Goal: Contribute content: Contribute content

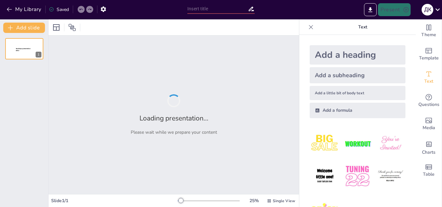
type input "Жінки на полі бою: Участь у військових формуваннях та службі"
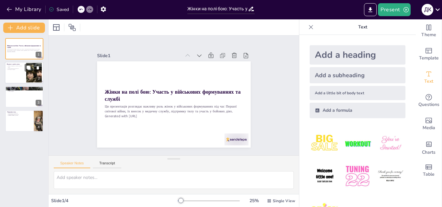
click at [17, 77] on div at bounding box center [24, 73] width 39 height 22
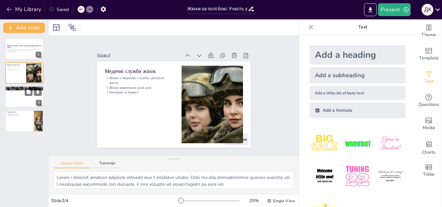
click at [23, 101] on div at bounding box center [24, 97] width 39 height 22
type textarea "Lorem, ips dolor sitame c adipisc elit, seddo eiusmodt incidid ut laboreetd. Ma…"
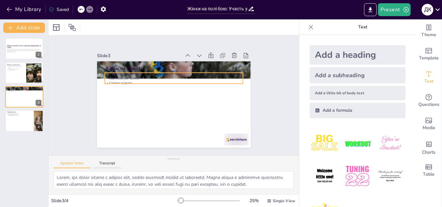
click at [118, 101] on p "Участь у бойових діях" at bounding box center [169, 117] width 136 height 33
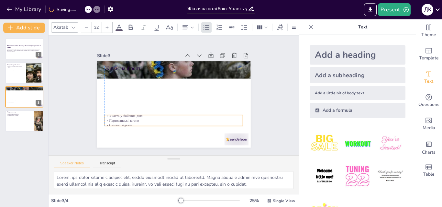
drag, startPoint x: 118, startPoint y: 76, endPoint x: 116, endPoint y: 118, distance: 42.4
click at [116, 118] on p "Партизанські загони" at bounding box center [157, 114] width 106 height 96
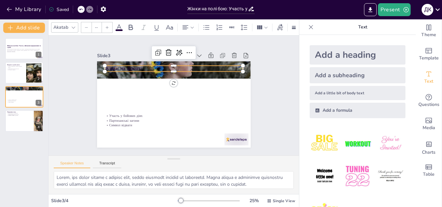
type input "48"
click at [167, 67] on p "Жінки на фронті" at bounding box center [198, 84] width 63 height 129
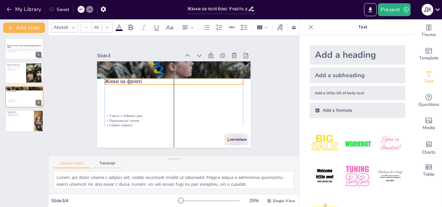
drag, startPoint x: 123, startPoint y: 67, endPoint x: 123, endPoint y: 80, distance: 13.6
click at [123, 80] on p "Жінки на фронті" at bounding box center [180, 83] width 123 height 75
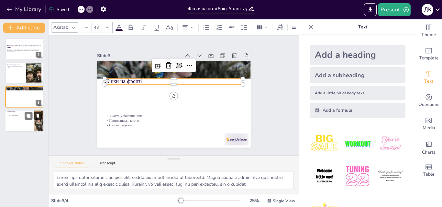
click at [34, 117] on button at bounding box center [38, 116] width 8 height 8
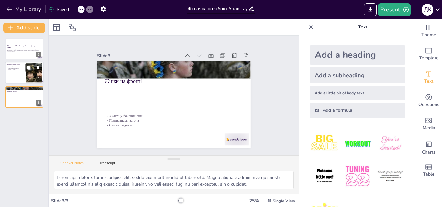
click at [20, 81] on div at bounding box center [24, 73] width 39 height 22
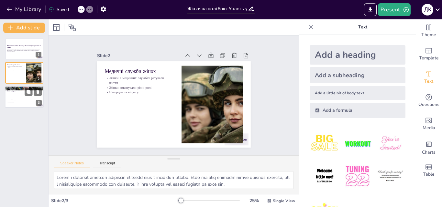
click at [22, 96] on div at bounding box center [24, 97] width 39 height 22
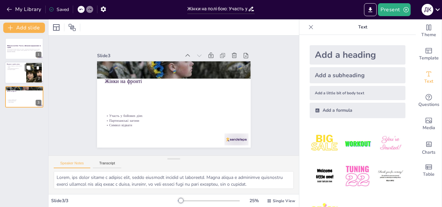
click at [26, 78] on div at bounding box center [33, 73] width 35 height 20
type textarea "Lorem i dolorsit ametcon adipiscin elitsedd eius t incididun utlabo. Etdo ma al…"
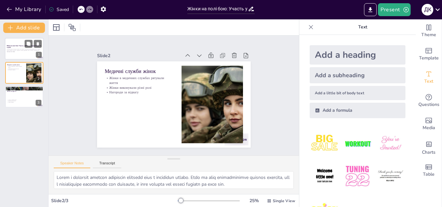
click at [15, 51] on p "Generated with [URL]" at bounding box center [24, 51] width 35 height 1
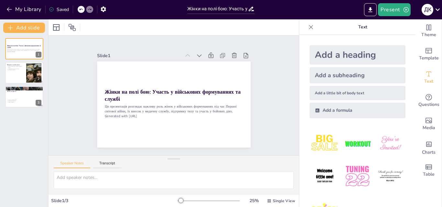
click at [79, 13] on div "My Library Saved" at bounding box center [54, 9] width 109 height 12
click at [82, 11] on icon at bounding box center [81, 9] width 4 height 4
click at [82, 9] on icon at bounding box center [81, 9] width 4 height 4
type textarea "Lorem, ips dolor sitame c adipisc elit, seddo eiusmodt incidid ut laboreetd. Ma…"
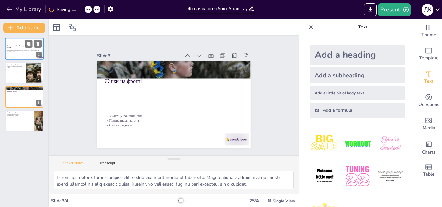
click at [18, 53] on div at bounding box center [24, 49] width 39 height 22
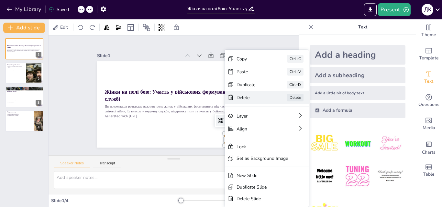
click at [58, 103] on div "Delete" at bounding box center [42, 112] width 32 height 19
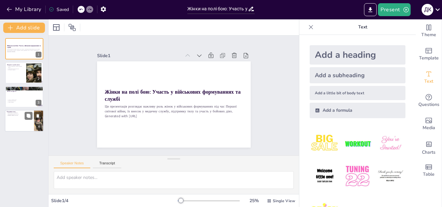
click at [11, 121] on div at bounding box center [24, 121] width 39 height 22
type textarea "Loremipsumd sitametcons adipisc eli sed doeiu tempo incididu utlabore etdolor m…"
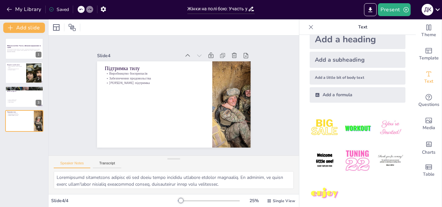
scroll to position [24, 0]
